Goal: Task Accomplishment & Management: Manage account settings

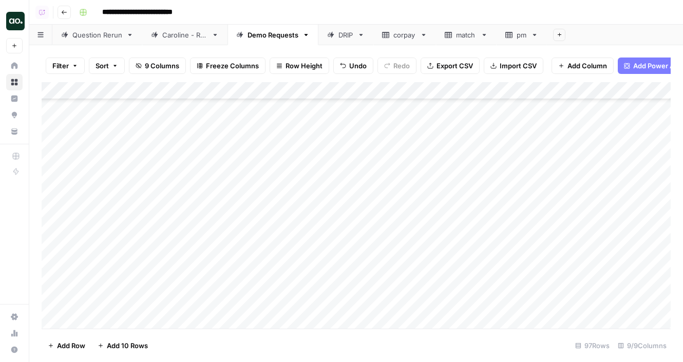
scroll to position [1349, 0]
click at [448, 154] on div "Add Column" at bounding box center [356, 205] width 629 height 246
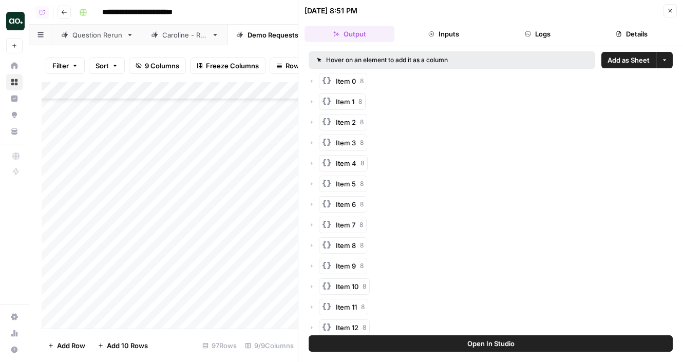
click at [615, 60] on span "Add as Sheet" at bounding box center [628, 60] width 42 height 10
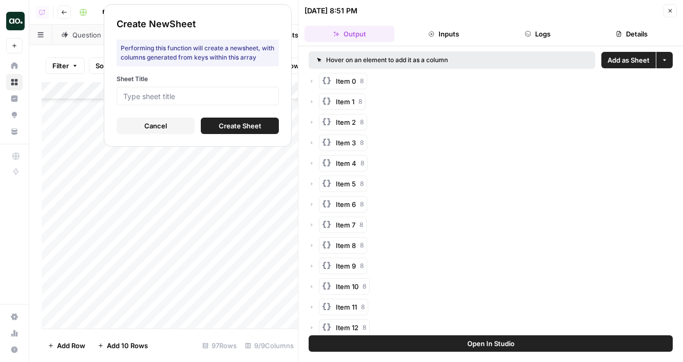
click at [268, 102] on div at bounding box center [197, 96] width 162 height 18
click at [260, 94] on input "Sheet Title" at bounding box center [197, 95] width 149 height 9
type input "splx"
click at [218, 122] on button "Create Sheet" at bounding box center [240, 126] width 78 height 16
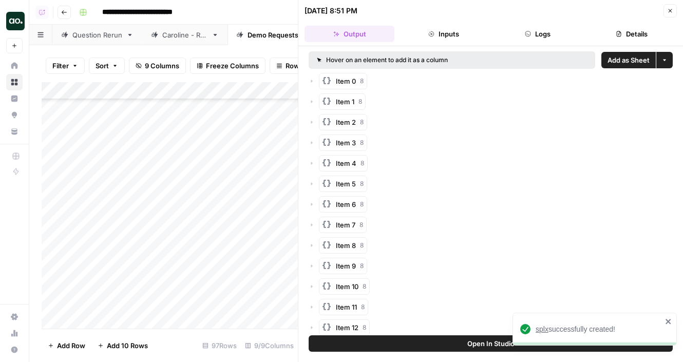
click at [544, 328] on span "splx" at bounding box center [541, 329] width 13 height 8
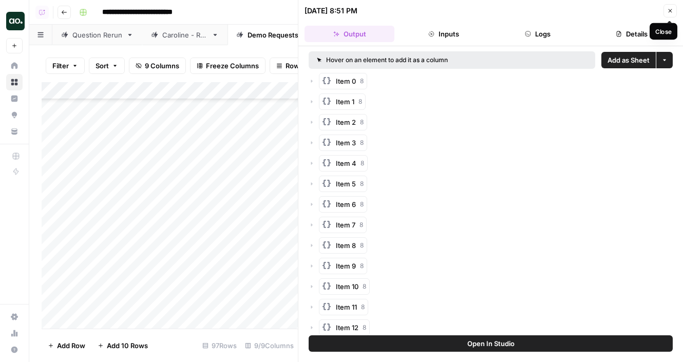
click at [668, 10] on icon "button" at bounding box center [670, 11] width 6 height 6
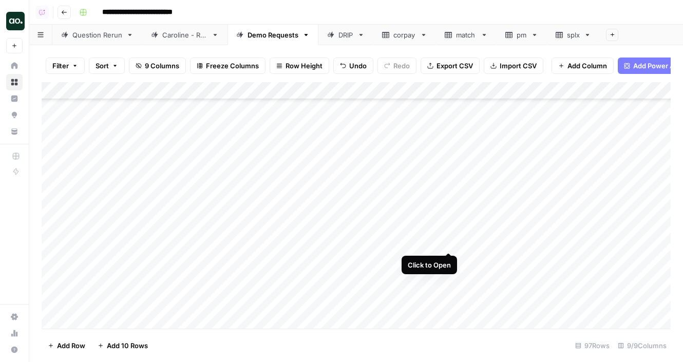
click at [447, 242] on div "Add Column" at bounding box center [356, 205] width 629 height 246
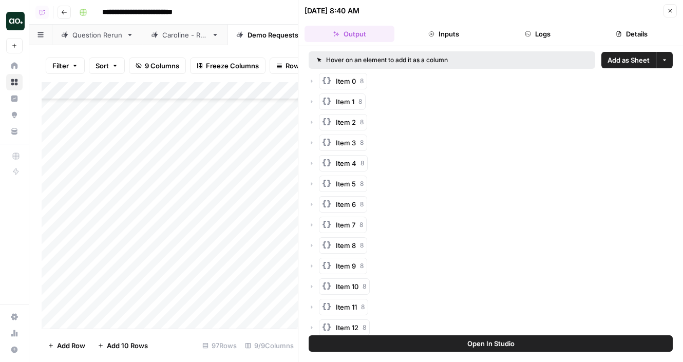
click at [626, 56] on span "Add as Sheet" at bounding box center [628, 60] width 42 height 10
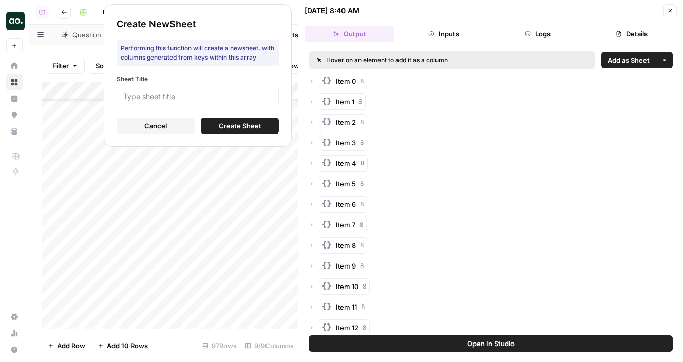
click at [254, 87] on div at bounding box center [197, 96] width 162 height 18
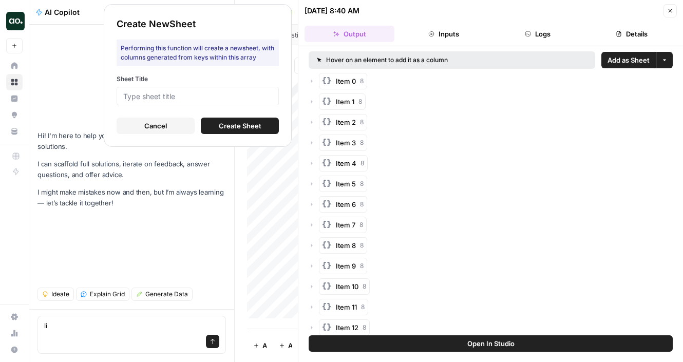
type textarea "li"
click at [254, 92] on input "Sheet Title" at bounding box center [197, 95] width 149 height 9
type input "clink"
click at [247, 123] on span "Create Sheet" at bounding box center [240, 126] width 43 height 10
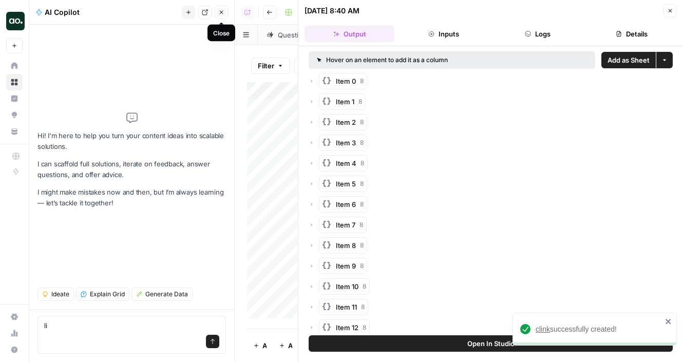
click at [221, 14] on icon "button" at bounding box center [221, 12] width 6 height 6
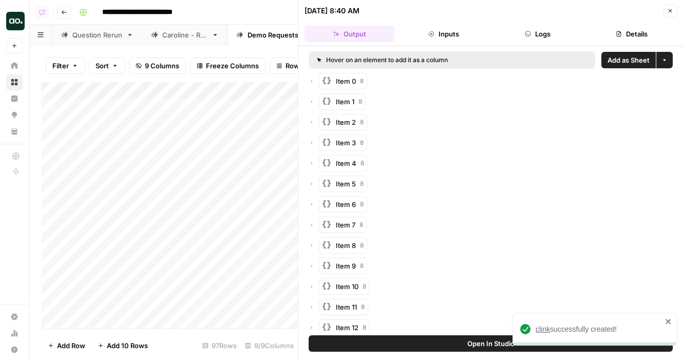
click at [546, 327] on span "clink" at bounding box center [542, 329] width 14 height 8
click at [673, 9] on button "Close" at bounding box center [669, 10] width 13 height 13
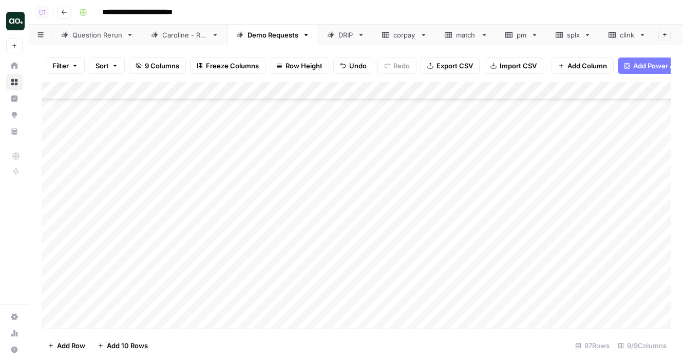
scroll to position [1450, 0]
click at [448, 157] on div "Add Column" at bounding box center [356, 205] width 629 height 246
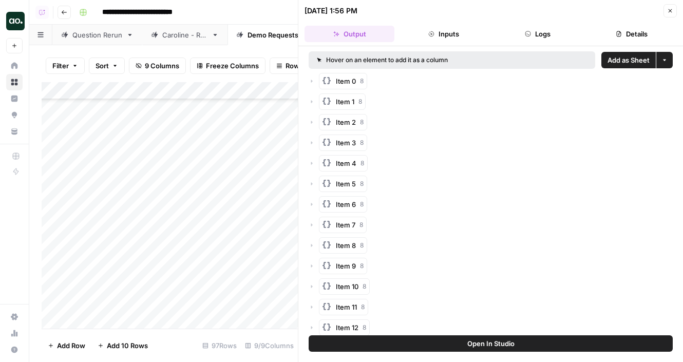
click at [623, 56] on span "Add as Sheet" at bounding box center [628, 60] width 42 height 10
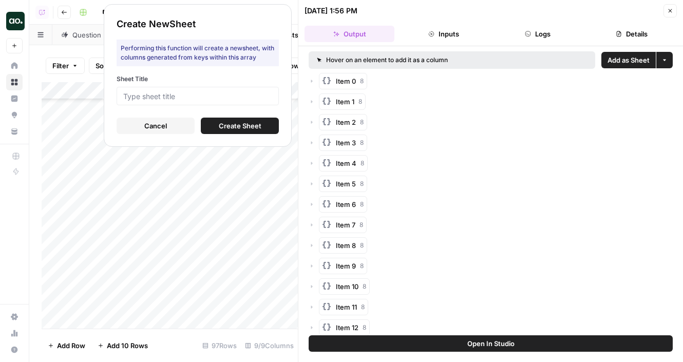
click at [254, 88] on div at bounding box center [197, 96] width 162 height 18
click at [252, 96] on input "Sheet Title" at bounding box center [197, 95] width 149 height 9
type input "seatgeek"
click at [245, 125] on span "Create Sheet" at bounding box center [240, 126] width 43 height 10
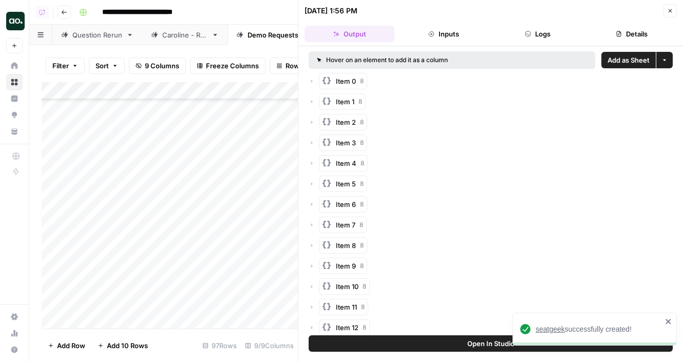
click at [553, 327] on span "seatgeek" at bounding box center [549, 329] width 29 height 8
click at [665, 11] on button "Close" at bounding box center [669, 10] width 13 height 13
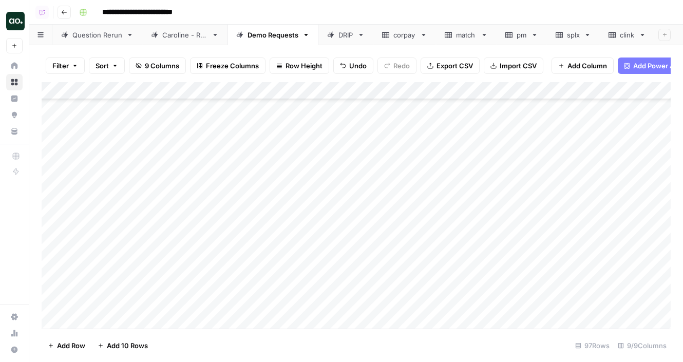
scroll to position [1337, 0]
click at [116, 306] on div "Add Column" at bounding box center [356, 205] width 629 height 246
click at [180, 308] on div "Add Column" at bounding box center [356, 205] width 629 height 246
click at [169, 307] on div "Add Column" at bounding box center [356, 205] width 629 height 246
drag, startPoint x: 188, startPoint y: 307, endPoint x: 67, endPoint y: 298, distance: 121.5
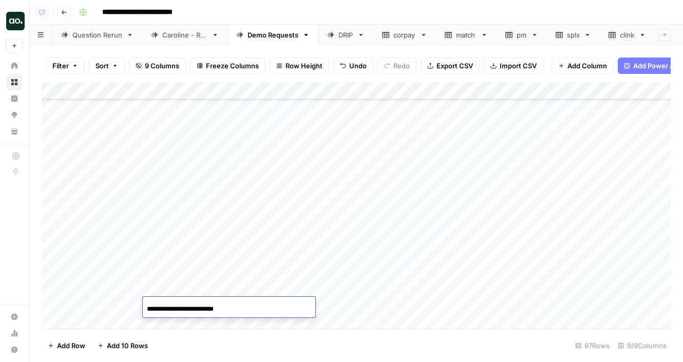
click at [67, 298] on body "**********" at bounding box center [341, 181] width 683 height 362
click at [203, 311] on input "**********" at bounding box center [229, 309] width 164 height 12
type input "**********"
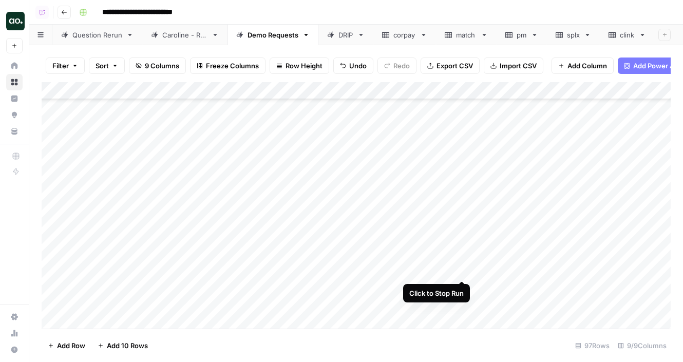
click at [461, 269] on div "Add Column" at bounding box center [356, 205] width 629 height 246
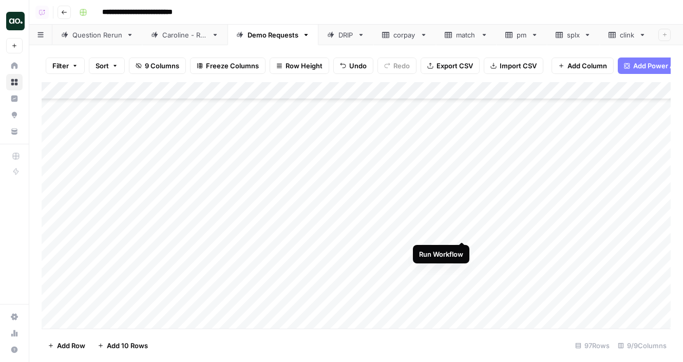
click at [460, 230] on div "Add Column" at bounding box center [356, 205] width 629 height 246
click at [269, 169] on div "Add Column" at bounding box center [356, 205] width 629 height 246
drag, startPoint x: 312, startPoint y: 170, endPoint x: 298, endPoint y: 306, distance: 137.2
click at [298, 306] on div "Add Column" at bounding box center [356, 205] width 629 height 246
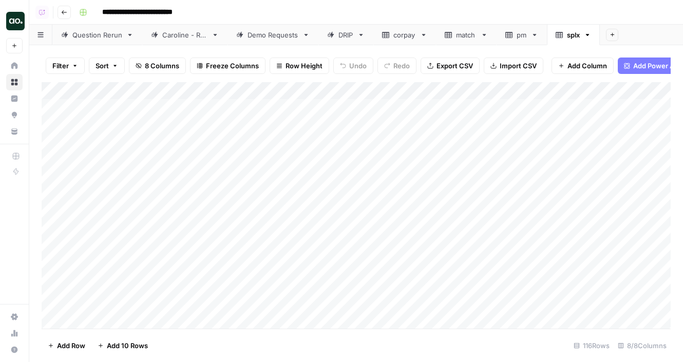
drag, startPoint x: 226, startPoint y: 89, endPoint x: 342, endPoint y: 87, distance: 116.5
click at [342, 88] on div "Add Column" at bounding box center [356, 205] width 629 height 246
drag, startPoint x: 226, startPoint y: 89, endPoint x: 343, endPoint y: 87, distance: 116.5
click at [343, 88] on div "Add Column" at bounding box center [356, 205] width 629 height 246
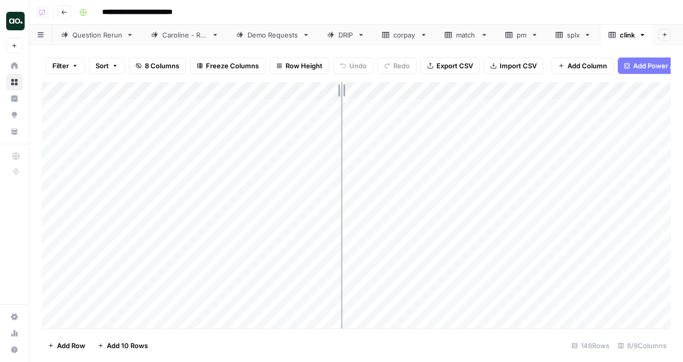
drag, startPoint x: 343, startPoint y: 87, endPoint x: 336, endPoint y: 88, distance: 7.2
click at [336, 88] on div "Add Column" at bounding box center [356, 205] width 629 height 246
click at [56, 179] on div "Add Column" at bounding box center [356, 205] width 629 height 246
click at [55, 130] on div "Add Column" at bounding box center [356, 205] width 629 height 246
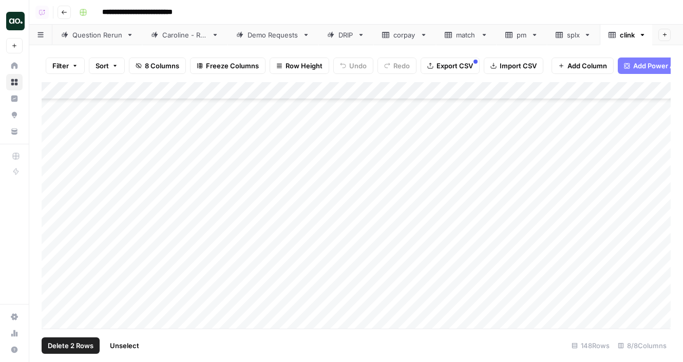
scroll to position [300, 0]
click at [55, 121] on div "Add Column" at bounding box center [356, 205] width 629 height 246
click at [53, 262] on div "Add Column" at bounding box center [356, 205] width 629 height 246
click at [55, 157] on div "Add Column" at bounding box center [356, 205] width 629 height 246
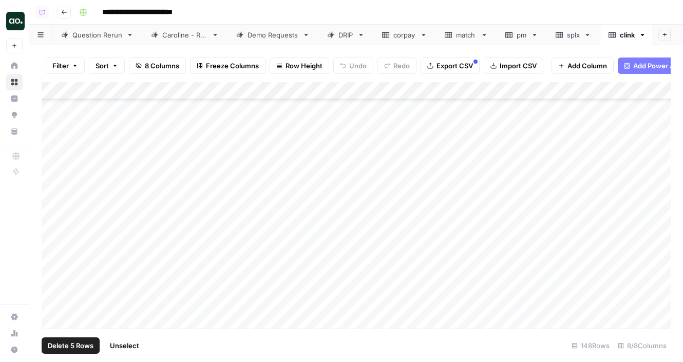
scroll to position [984, 0]
click at [55, 188] on div "Add Column" at bounding box center [356, 205] width 629 height 246
click at [52, 162] on div "Add Column" at bounding box center [356, 205] width 629 height 246
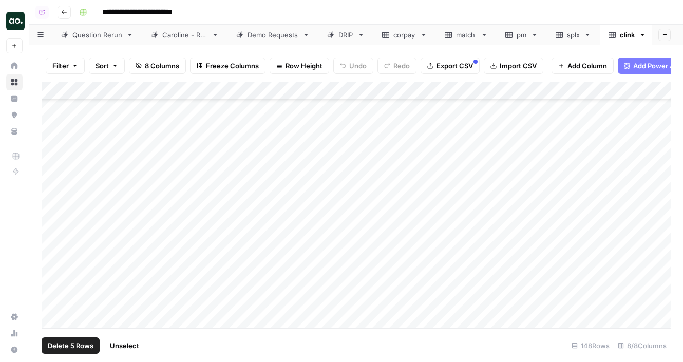
click at [69, 342] on span "Delete 5 Rows" at bounding box center [71, 345] width 46 height 10
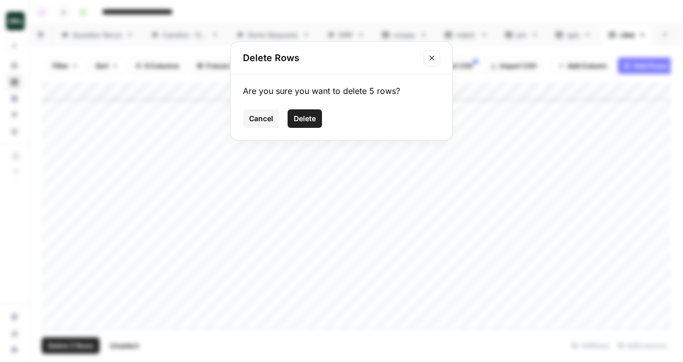
click at [297, 124] on button "Delete" at bounding box center [304, 118] width 34 height 18
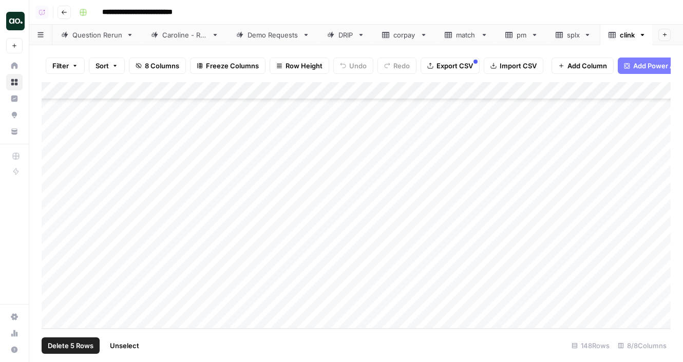
scroll to position [2283, 0]
click at [150, 92] on div "Add Column" at bounding box center [356, 205] width 629 height 246
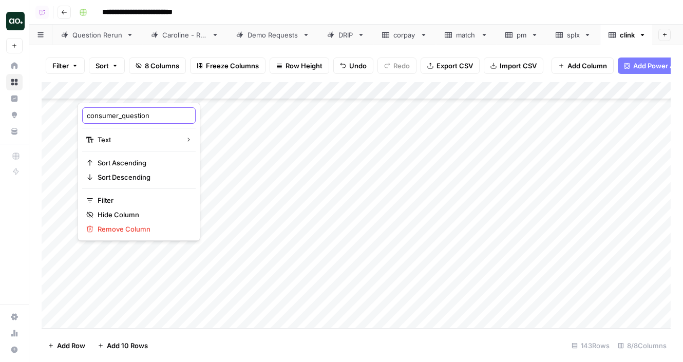
drag, startPoint x: 123, startPoint y: 116, endPoint x: 62, endPoint y: 109, distance: 61.4
click at [62, 109] on body "**********" at bounding box center [341, 181] width 683 height 362
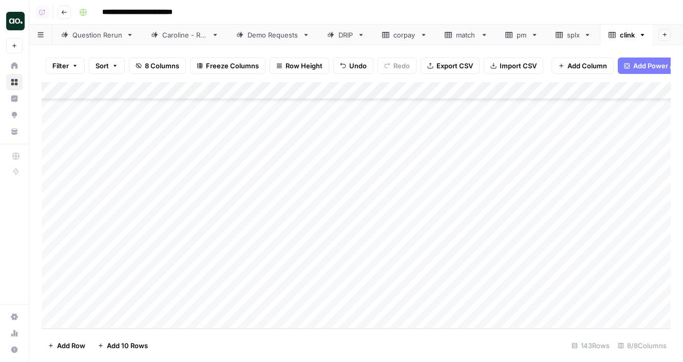
drag, startPoint x: 86, startPoint y: 113, endPoint x: 115, endPoint y: 113, distance: 29.8
click at [109, 89] on div "Add Column" at bounding box center [356, 205] width 629 height 246
drag, startPoint x: 86, startPoint y: 116, endPoint x: 120, endPoint y: 115, distance: 33.4
click at [120, 115] on div "consumer_question" at bounding box center [138, 115] width 113 height 16
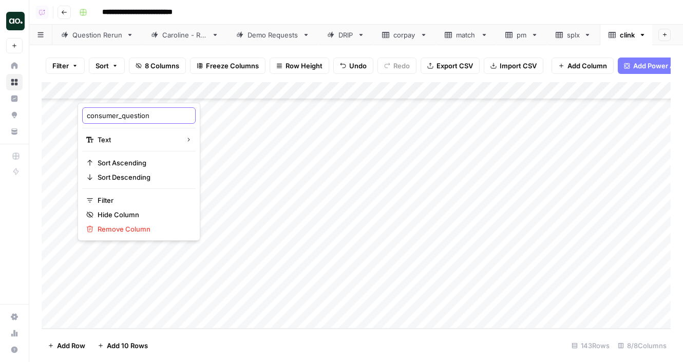
drag, startPoint x: 121, startPoint y: 115, endPoint x: 84, endPoint y: 113, distance: 36.5
click at [84, 114] on div "consumer_question" at bounding box center [138, 115] width 113 height 16
type input "question"
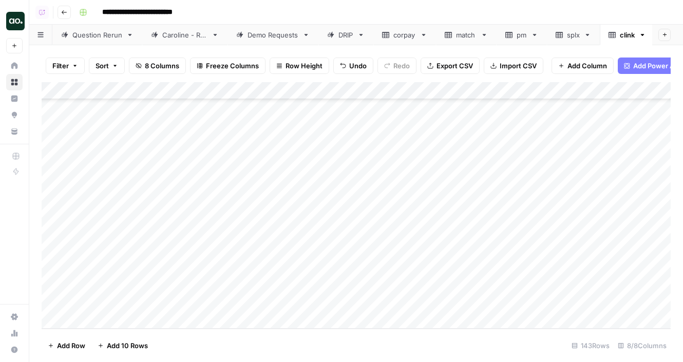
click at [449, 70] on span "Export CSV" at bounding box center [454, 66] width 36 height 10
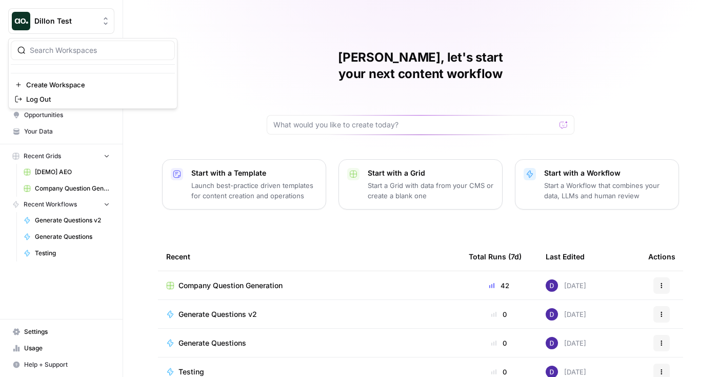
click at [69, 19] on span "Dillon Test" at bounding box center [65, 21] width 62 height 10
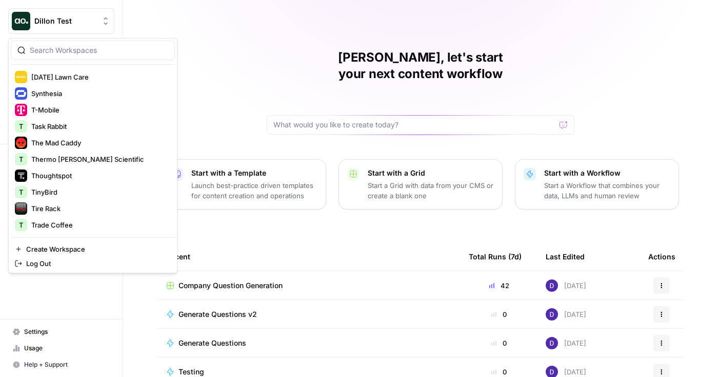
scroll to position [1829, 0]
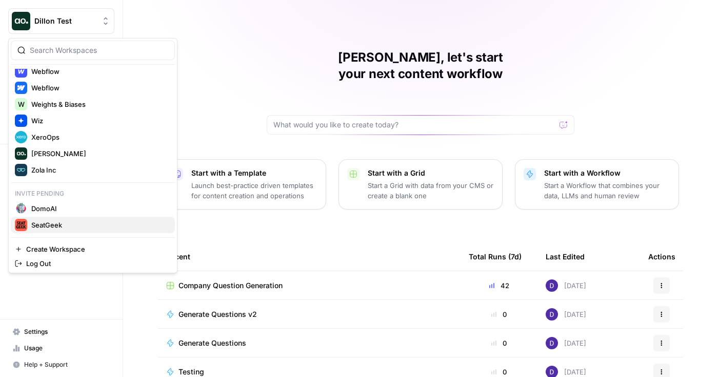
click at [50, 228] on span "SeatGeek" at bounding box center [98, 225] width 135 height 10
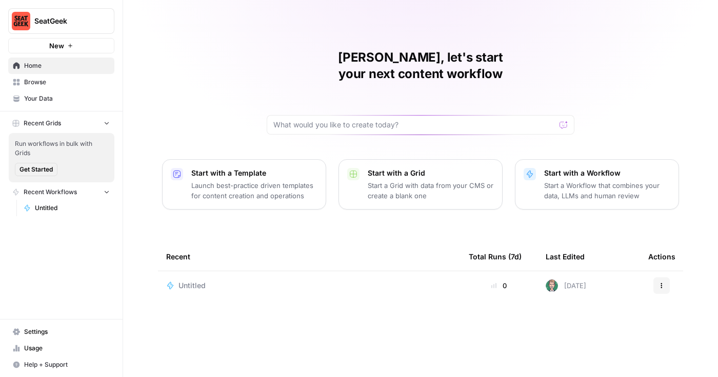
click at [72, 95] on span "Your Data" at bounding box center [67, 98] width 86 height 9
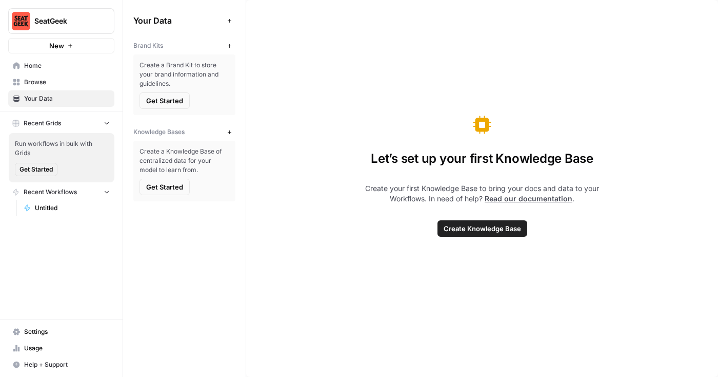
click at [165, 97] on span "Get Started" at bounding box center [164, 100] width 37 height 10
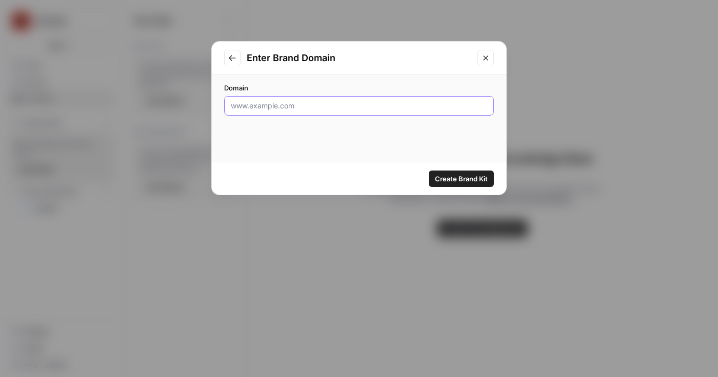
click at [419, 108] on input "Domain" at bounding box center [359, 106] width 257 height 10
paste input "seatgeek.com"
type input "seatgeek.com"
click at [448, 176] on span "Create Brand Kit" at bounding box center [461, 178] width 53 height 10
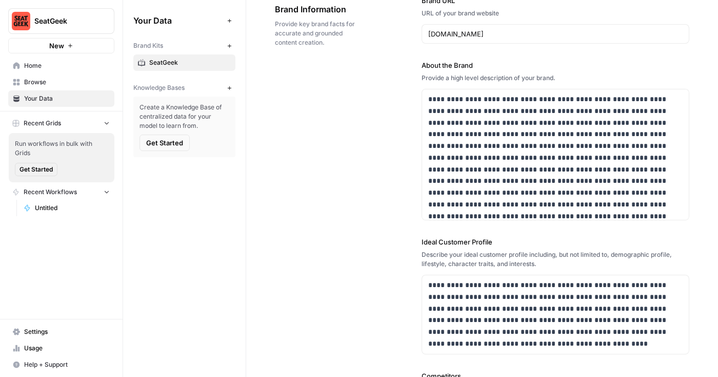
scroll to position [70, 0]
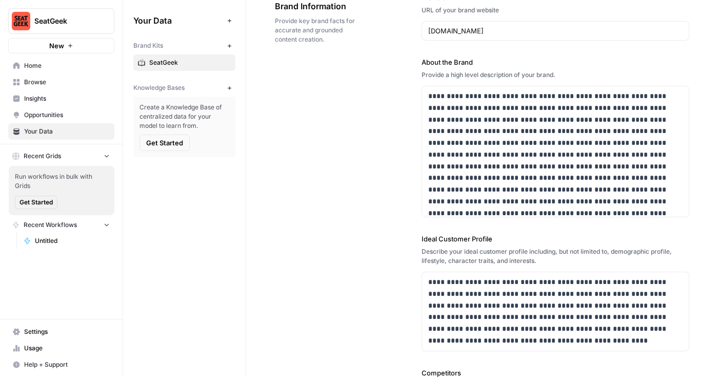
click at [76, 21] on span "SeatGeek" at bounding box center [65, 21] width 62 height 10
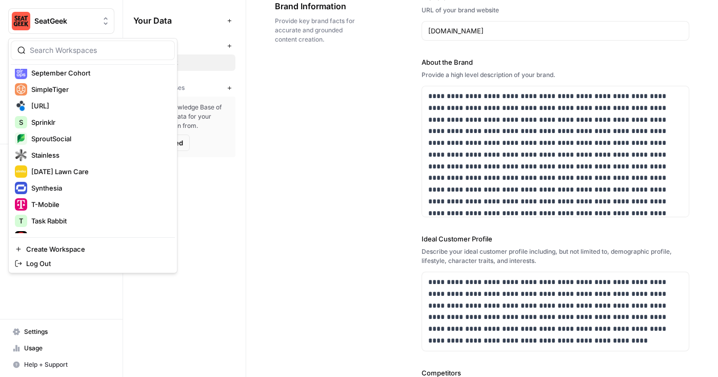
scroll to position [1829, 0]
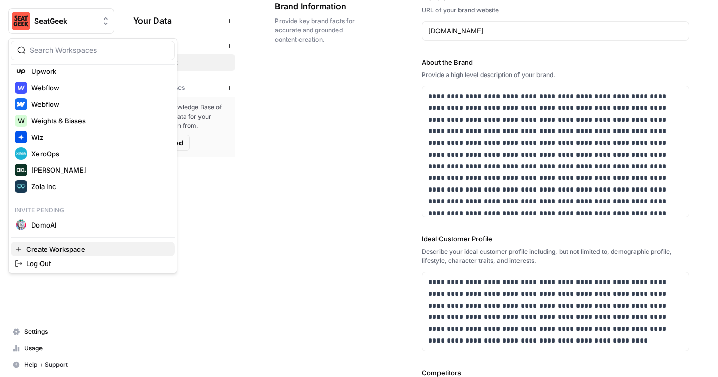
click at [59, 249] on span "Create Workspace" at bounding box center [96, 249] width 141 height 10
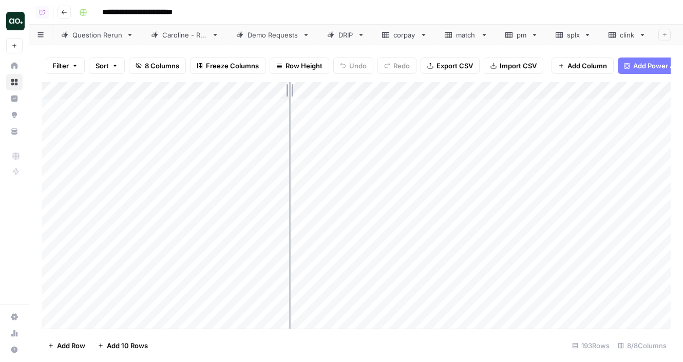
drag, startPoint x: 225, startPoint y: 90, endPoint x: 289, endPoint y: 87, distance: 64.7
click at [289, 88] on div "Add Column" at bounding box center [356, 205] width 629 height 246
click at [460, 68] on span "Export CSV" at bounding box center [454, 66] width 36 height 10
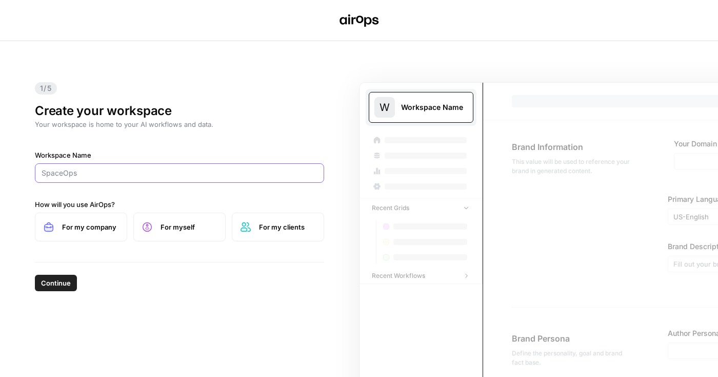
click at [193, 177] on input "Workspace Name" at bounding box center [180, 173] width 276 height 10
paste input "Hootsuite"
type input "Hootsuite"
click at [106, 229] on span "For my company" at bounding box center [90, 227] width 56 height 10
click at [63, 283] on span "Continue" at bounding box center [56, 283] width 30 height 10
